Goal: Task Accomplishment & Management: Use online tool/utility

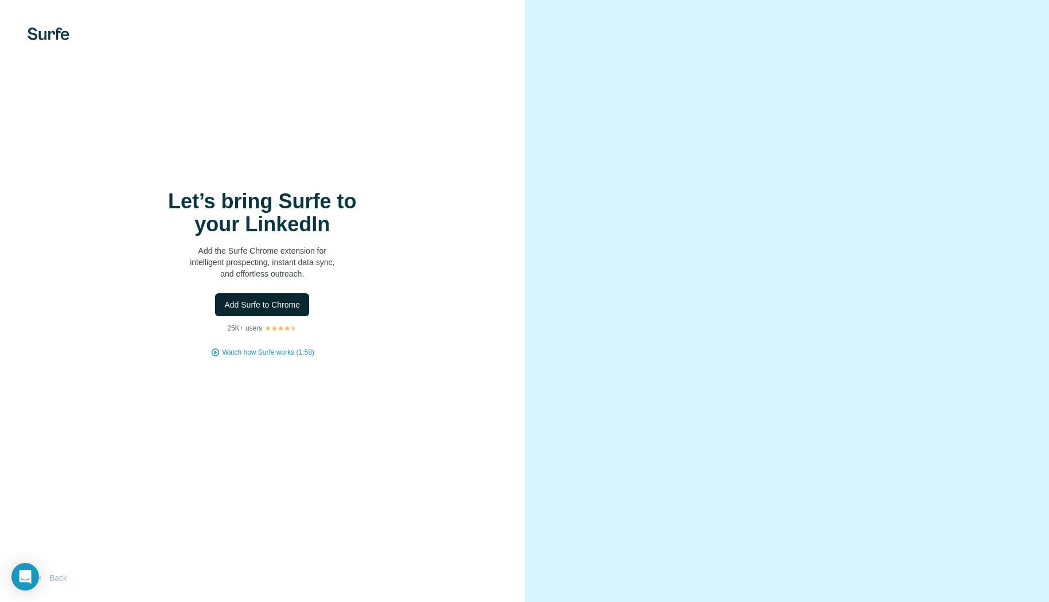
click at [302, 305] on button "Add Surfe to Chrome" at bounding box center [262, 304] width 94 height 23
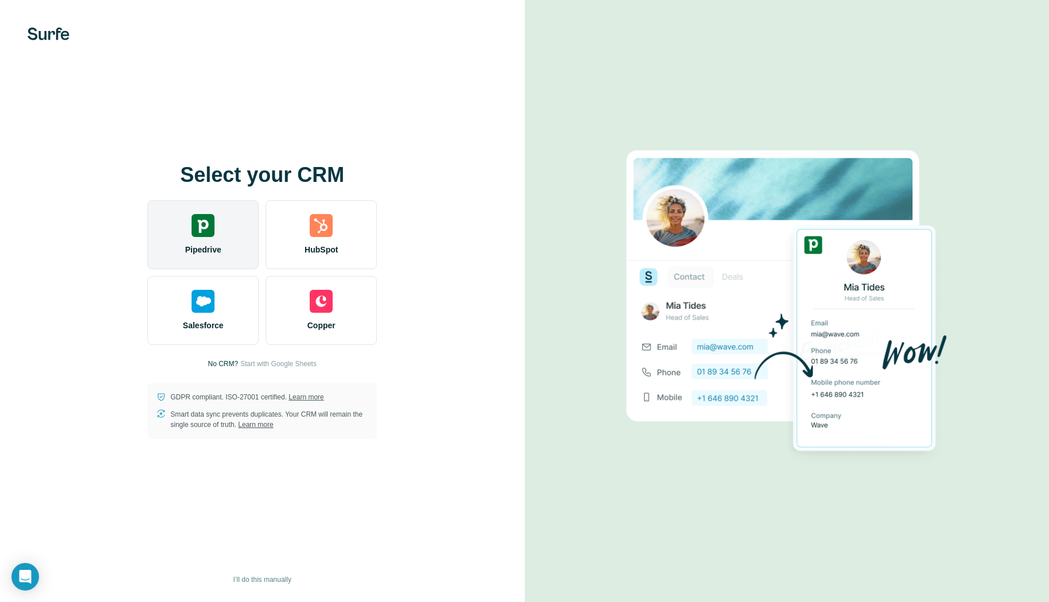
click at [213, 249] on span "Pipedrive" at bounding box center [203, 249] width 36 height 11
